Goal: Information Seeking & Learning: Learn about a topic

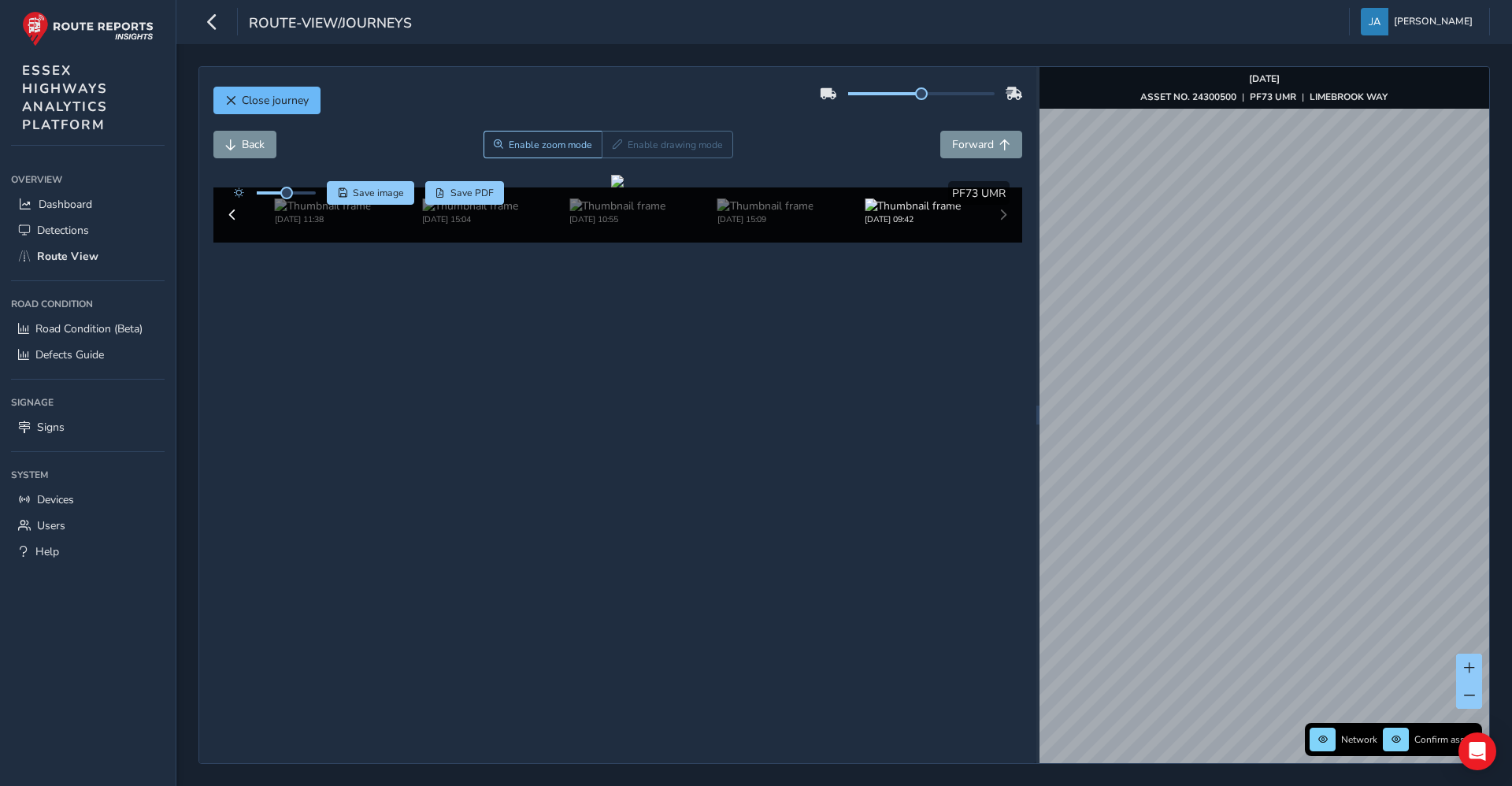
click at [313, 94] on button "Close journey" at bounding box center [266, 101] width 107 height 28
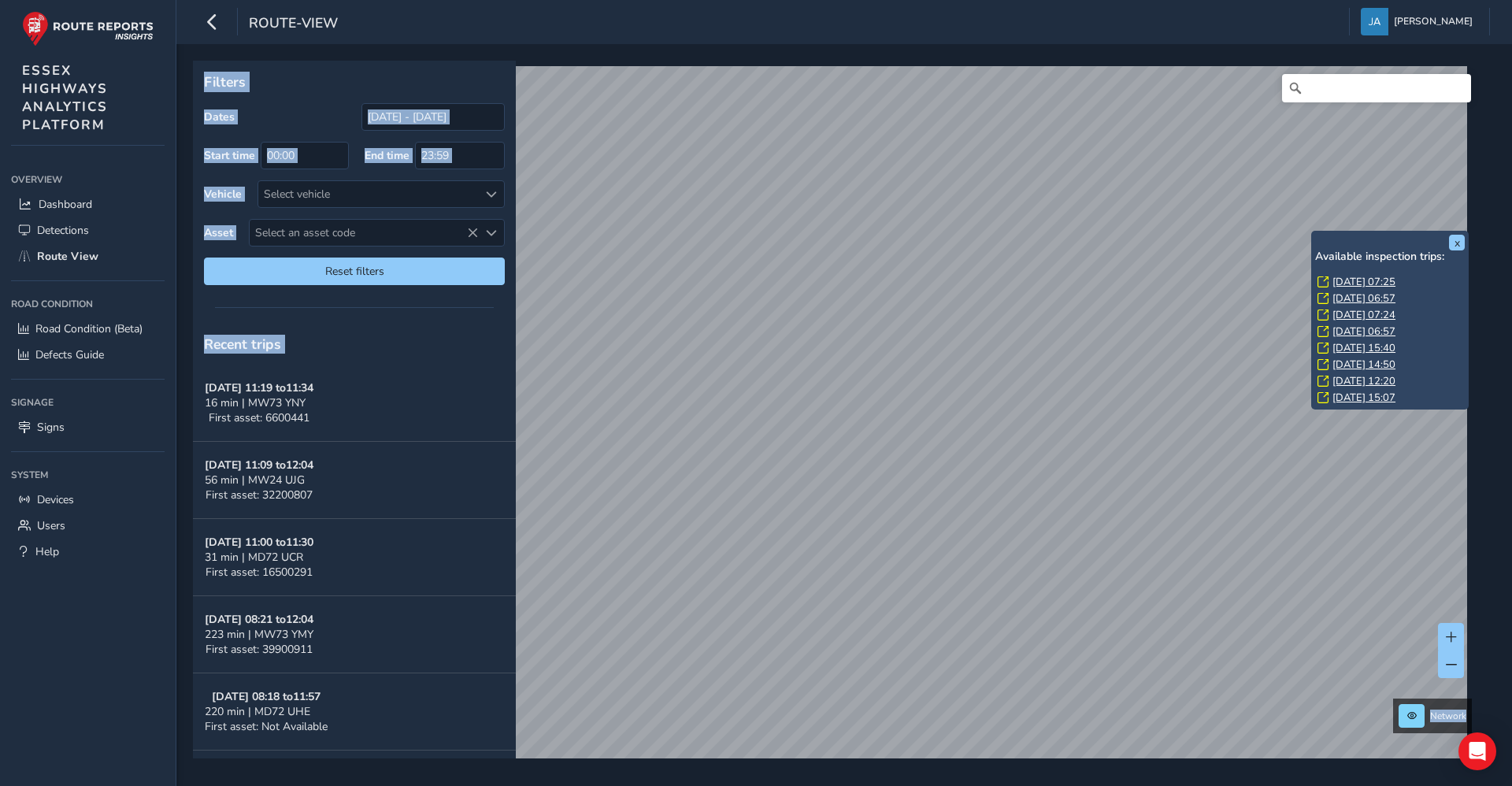
click at [1342, 279] on link "[DATE] 07:25" at bounding box center [1364, 281] width 63 height 14
